Goal: Information Seeking & Learning: Learn about a topic

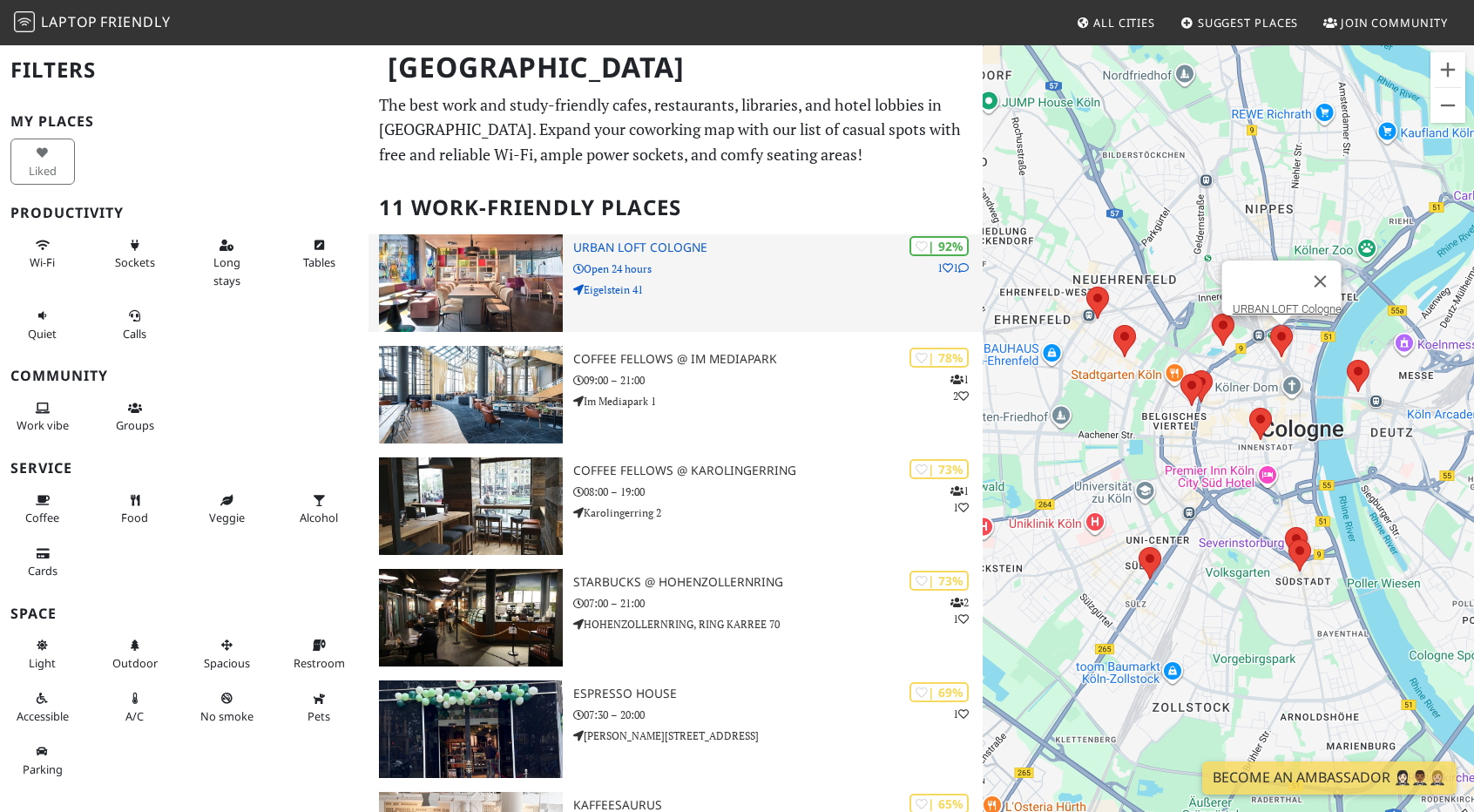
click at [746, 238] on div "| 92% 1 1 URBAN LOFT Cologne Open 24 hours Eigelstein 41" at bounding box center [778, 283] width 409 height 98
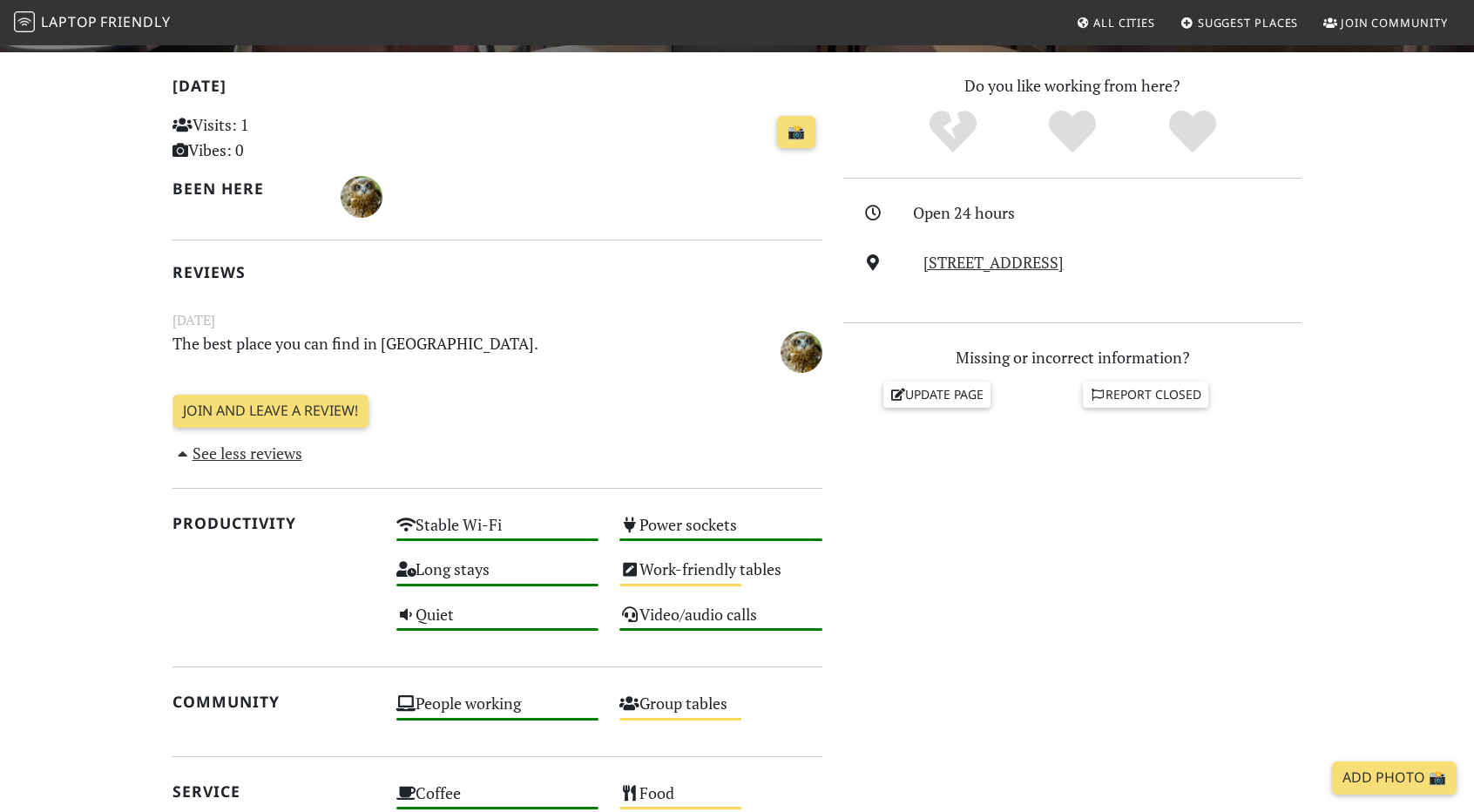
scroll to position [435, 0]
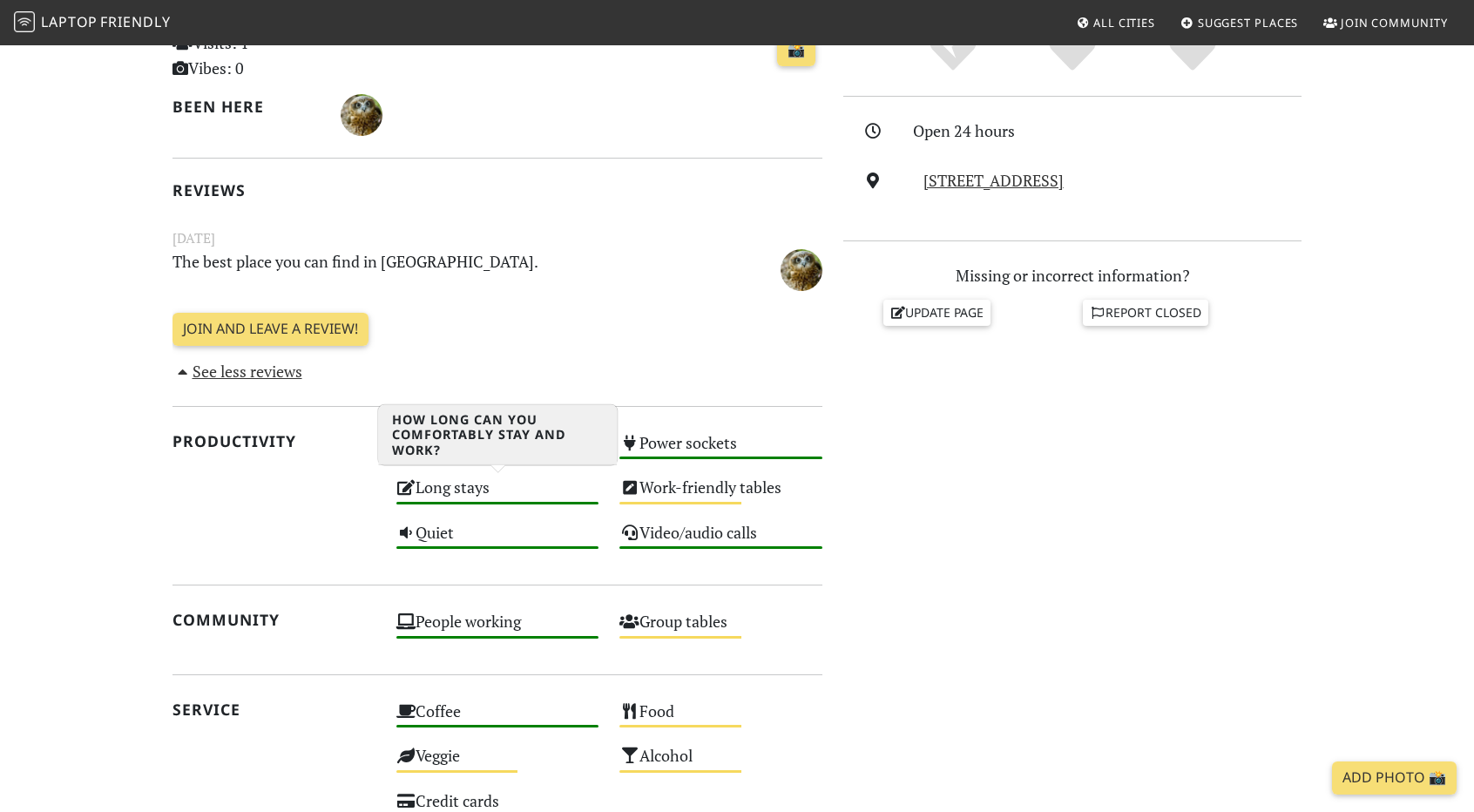
click at [468, 490] on div "Long stays High" at bounding box center [498, 495] width 224 height 44
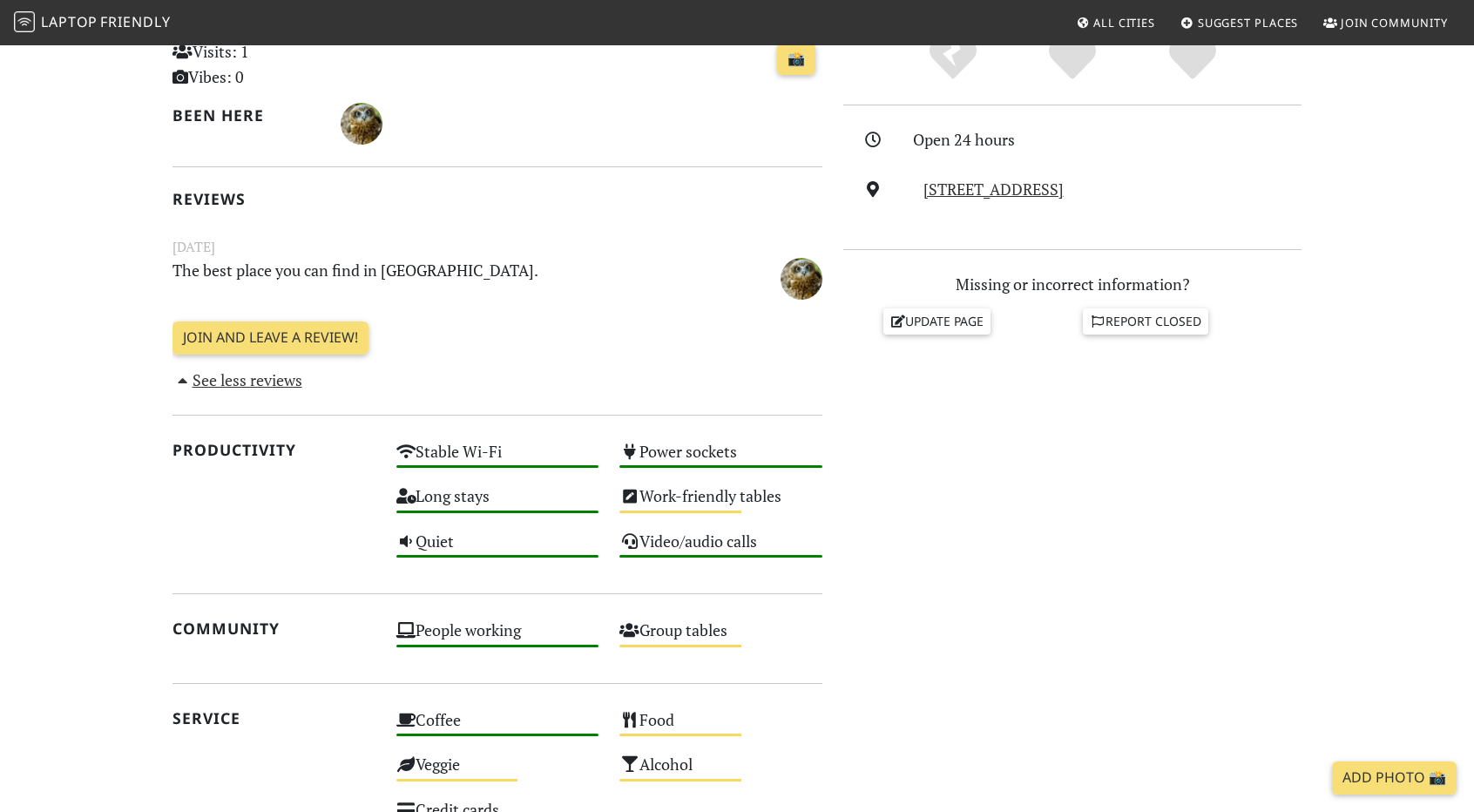
scroll to position [435, 0]
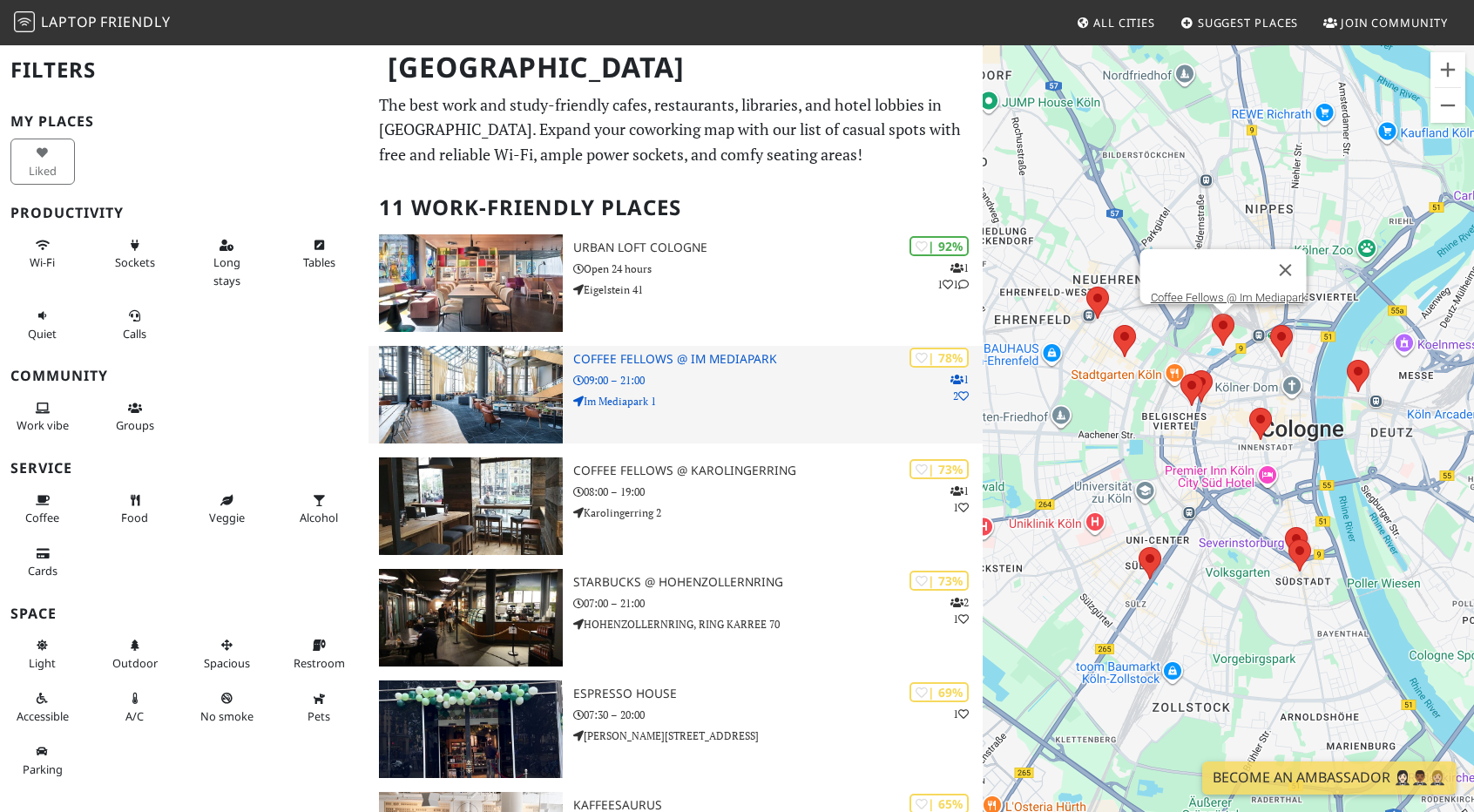
click at [728, 398] on p "Im Mediapark 1" at bounding box center [778, 401] width 409 height 17
